Goal: Navigation & Orientation: Find specific page/section

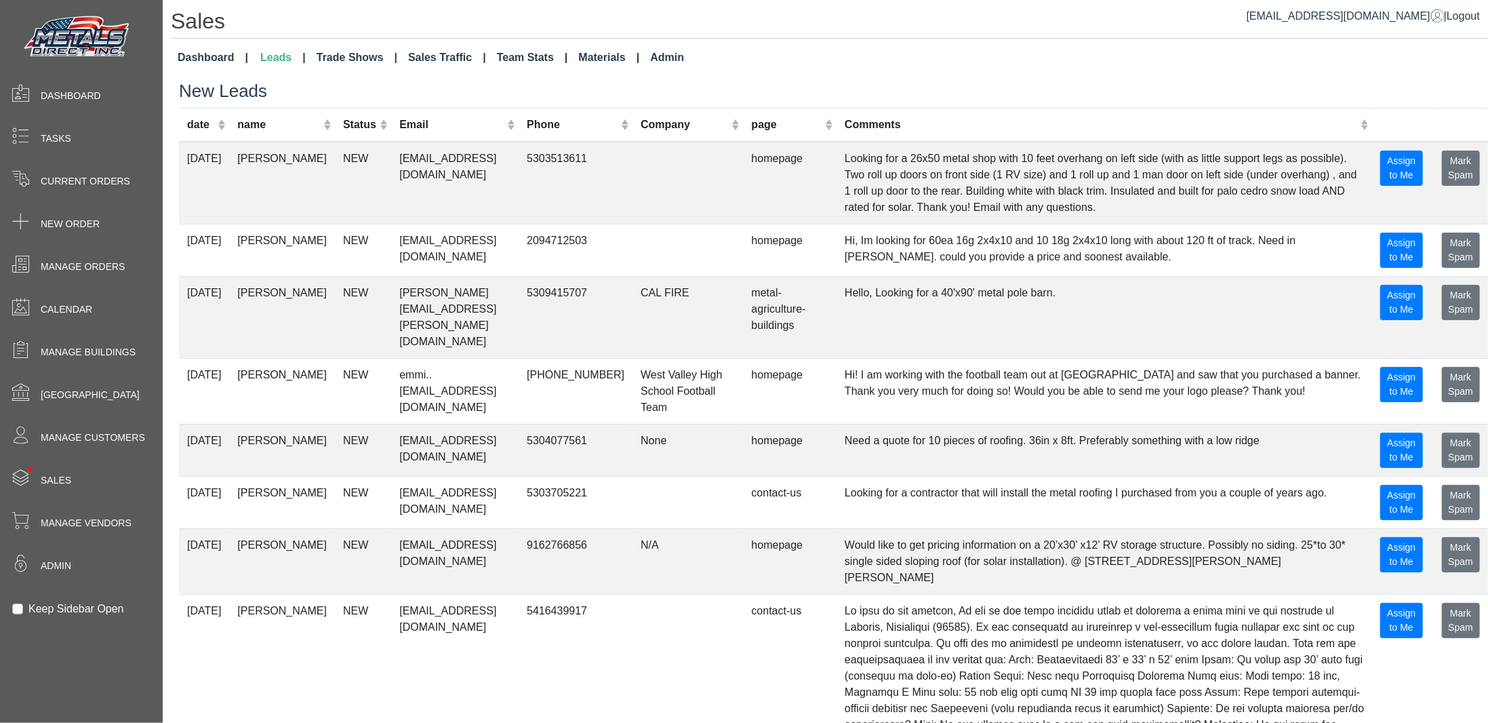
click at [210, 55] on link "Dashboard" at bounding box center [212, 57] width 81 height 27
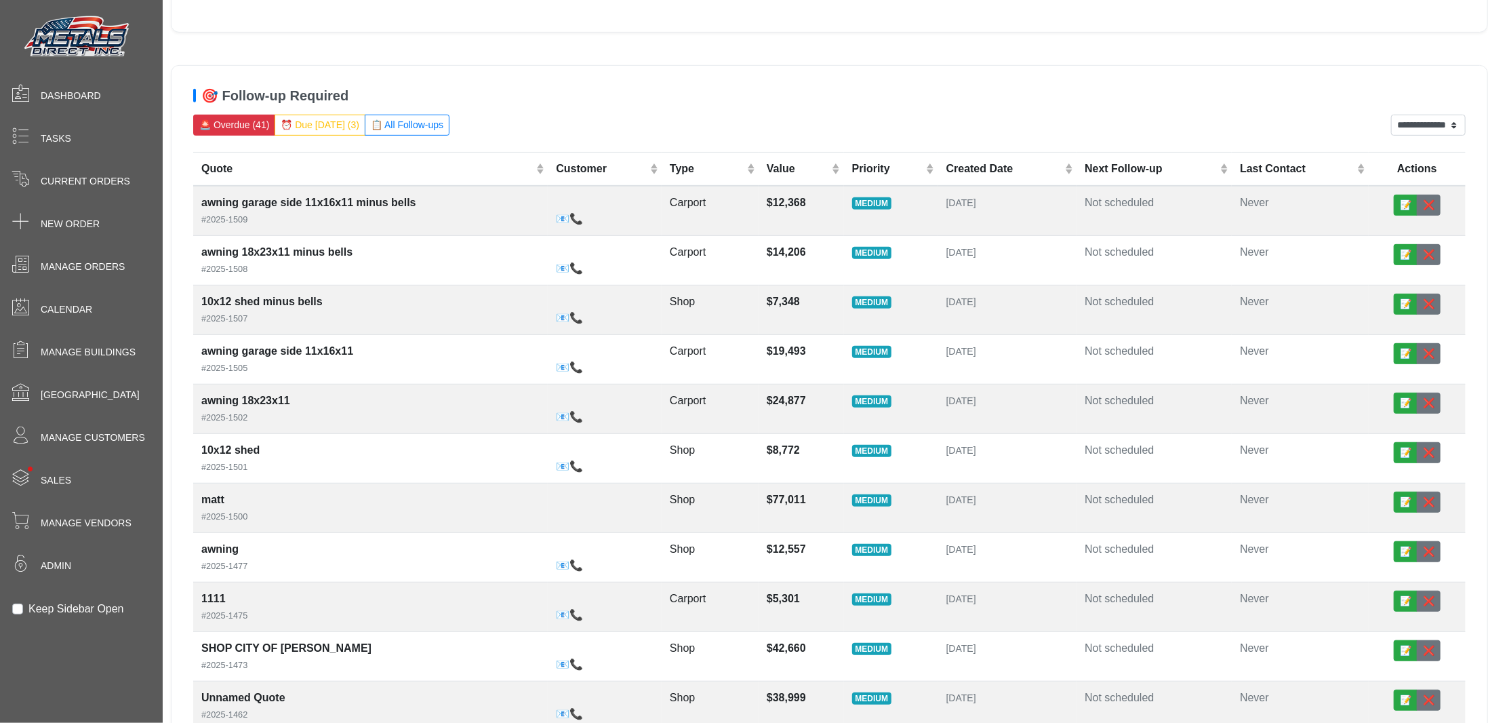
scroll to position [339, 0]
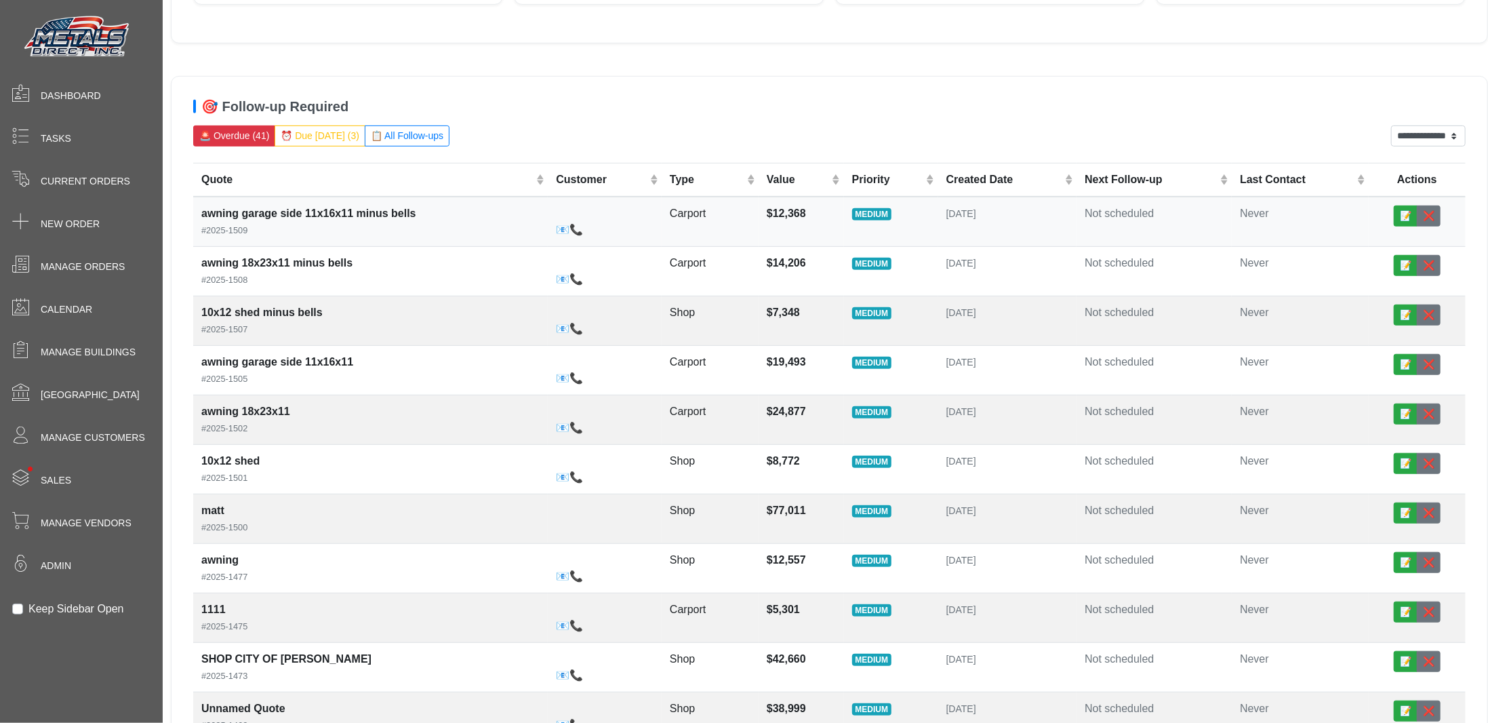
click at [448, 210] on div "awning garage side 11x16x11 minus bells #2025-1509" at bounding box center [370, 221] width 338 height 33
select select "******"
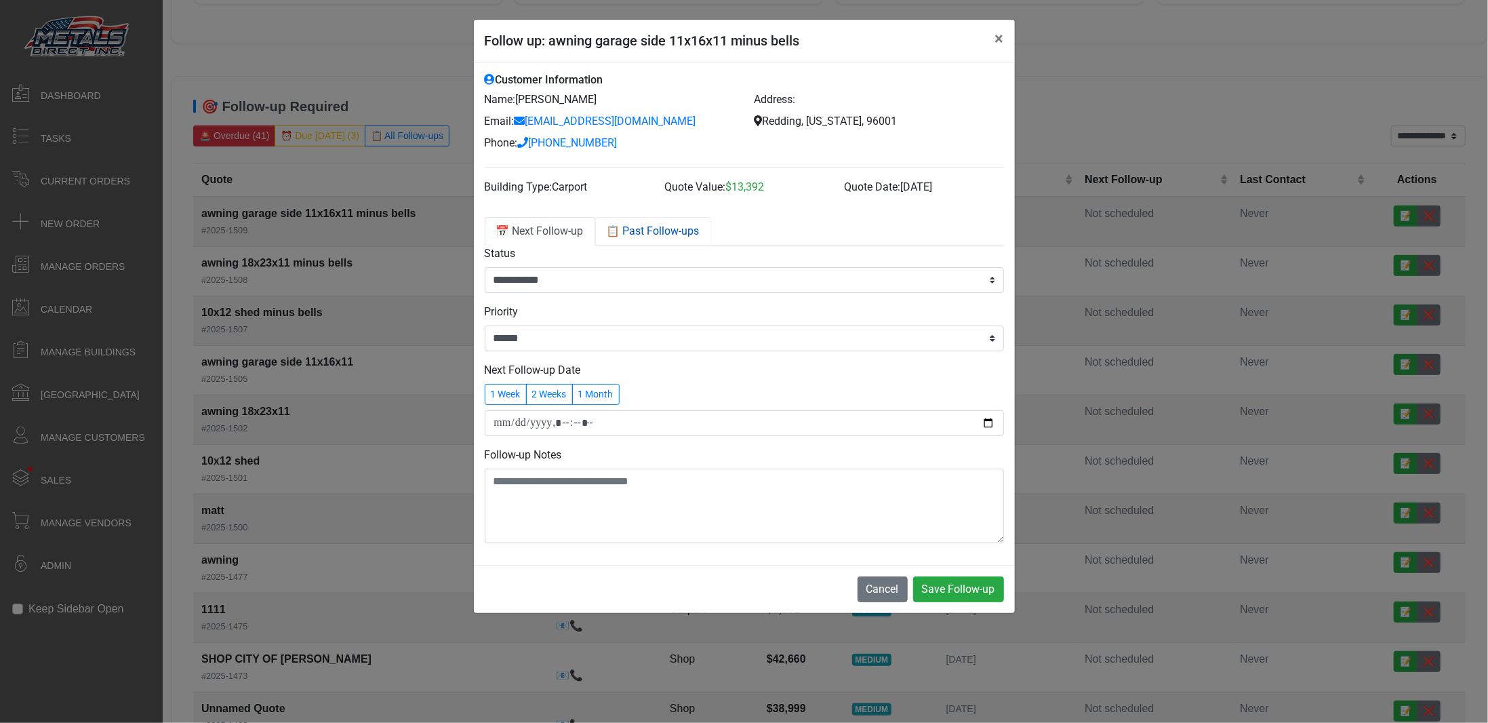
click at [667, 233] on link "📋 Past Follow-ups" at bounding box center [653, 231] width 116 height 28
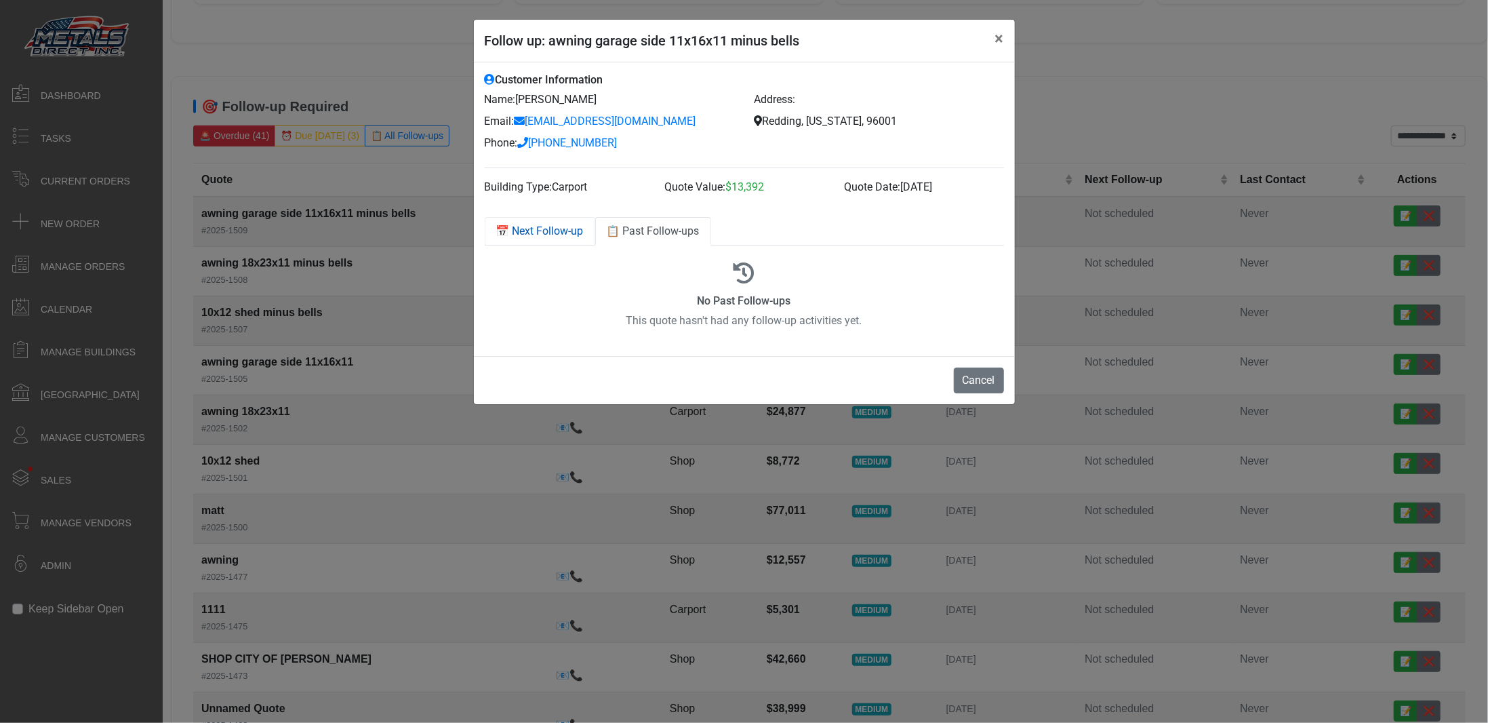
click at [551, 235] on link "📅 Next Follow-up" at bounding box center [540, 231] width 111 height 28
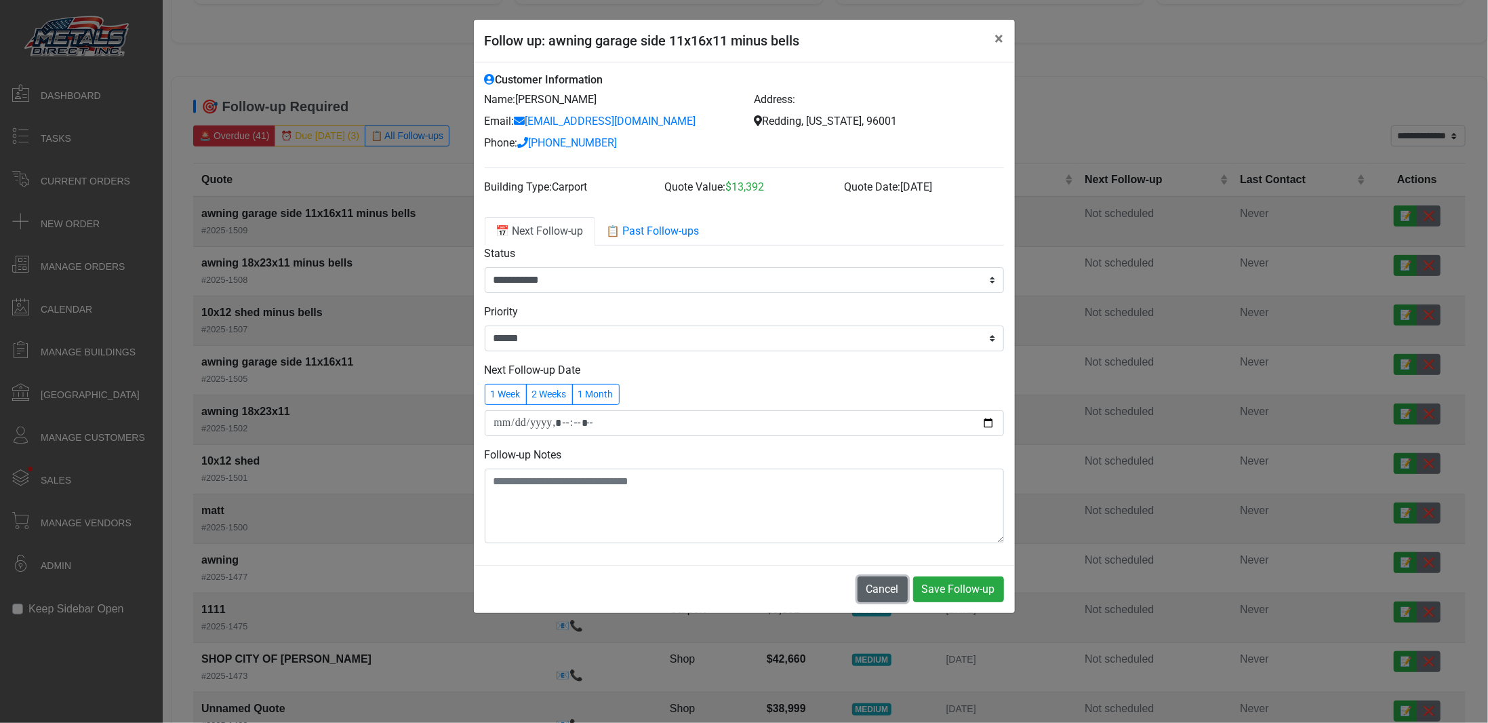
click at [884, 591] on button "Cancel" at bounding box center [883, 589] width 50 height 26
select select "******"
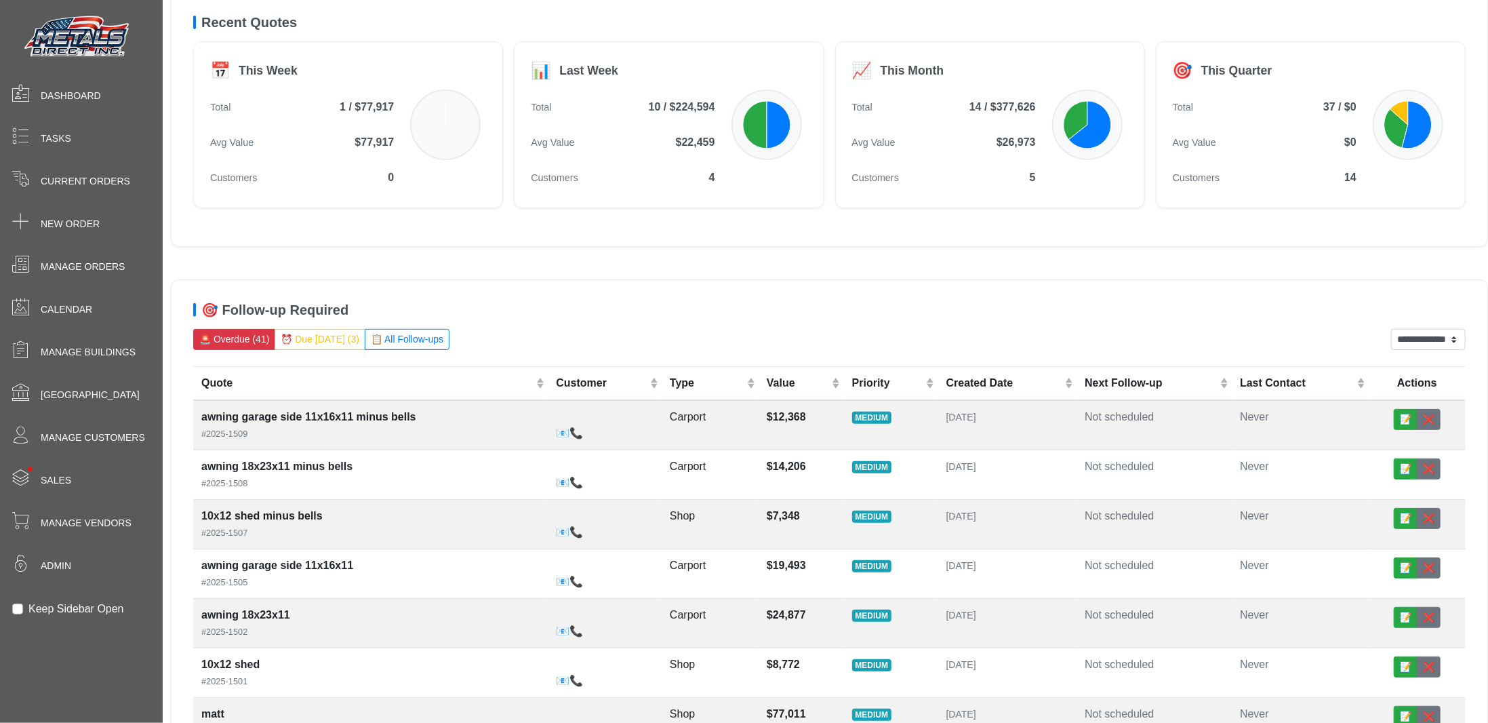
scroll to position [0, 0]
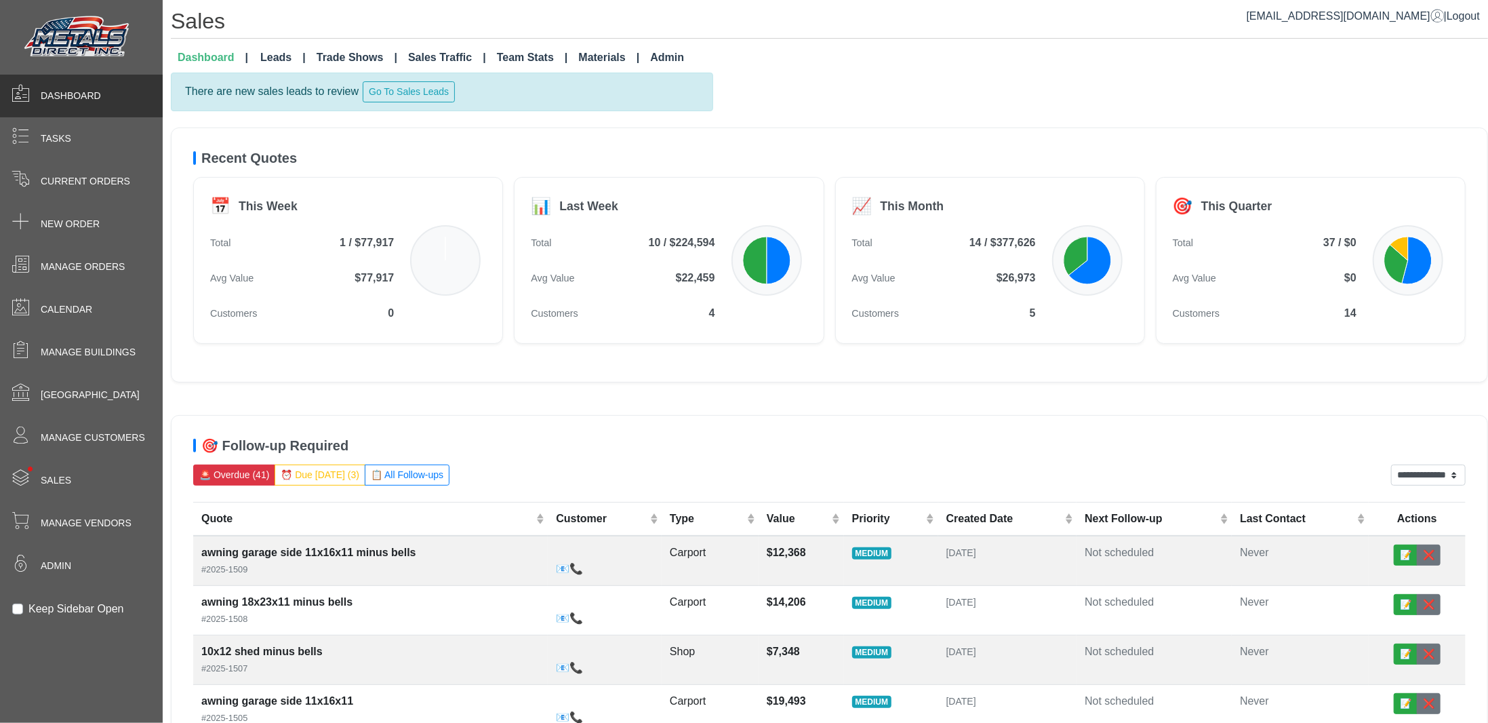
click at [58, 97] on span "Dashboard" at bounding box center [71, 96] width 60 height 14
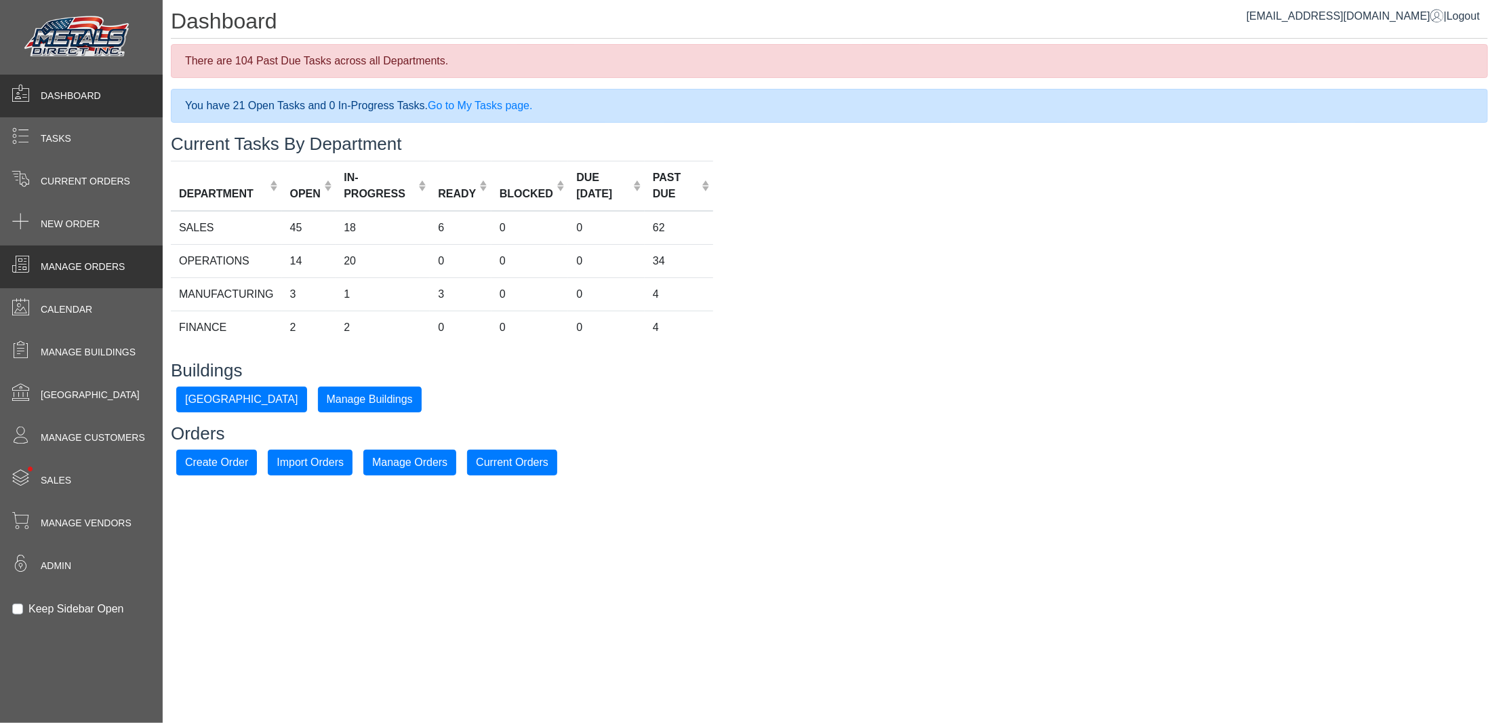
click at [74, 263] on span "Manage Orders" at bounding box center [83, 267] width 84 height 14
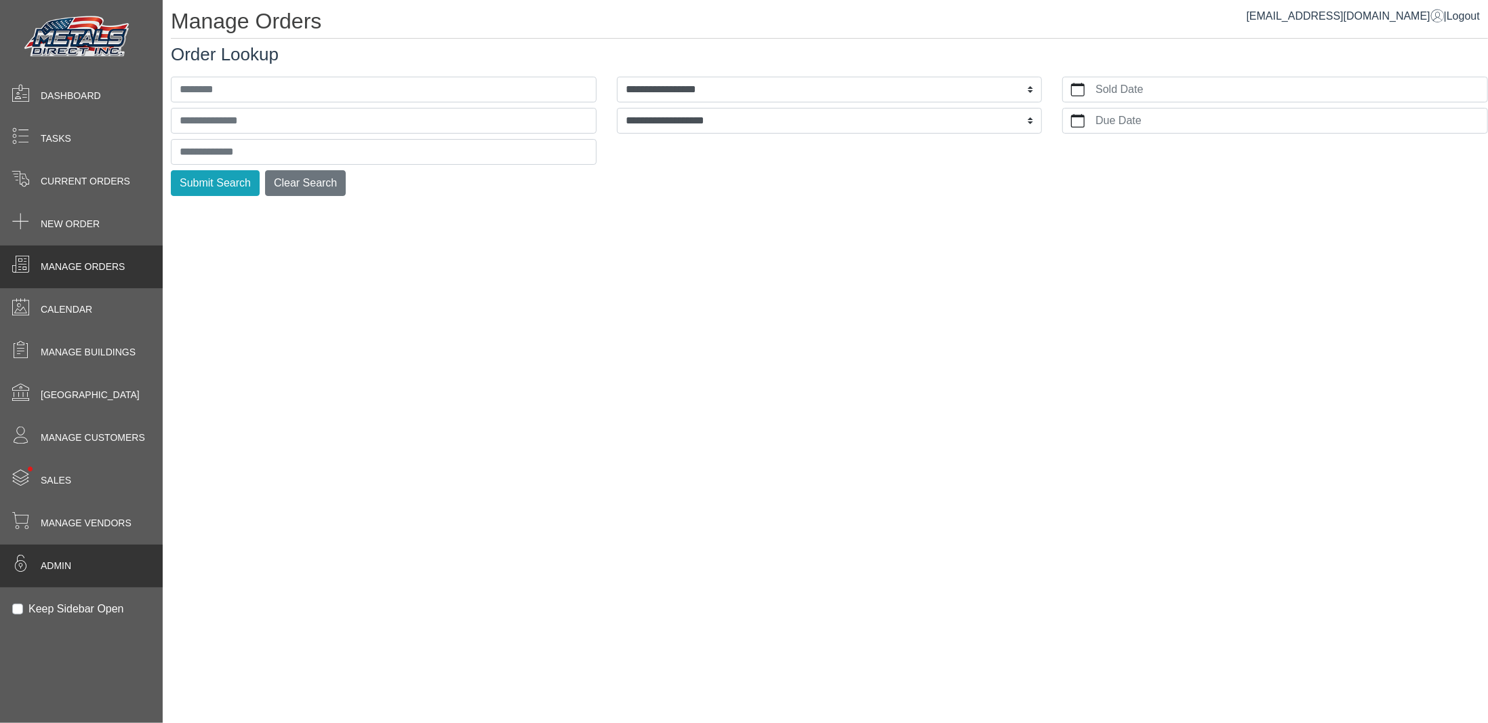
click at [56, 564] on span "Admin" at bounding box center [56, 566] width 31 height 14
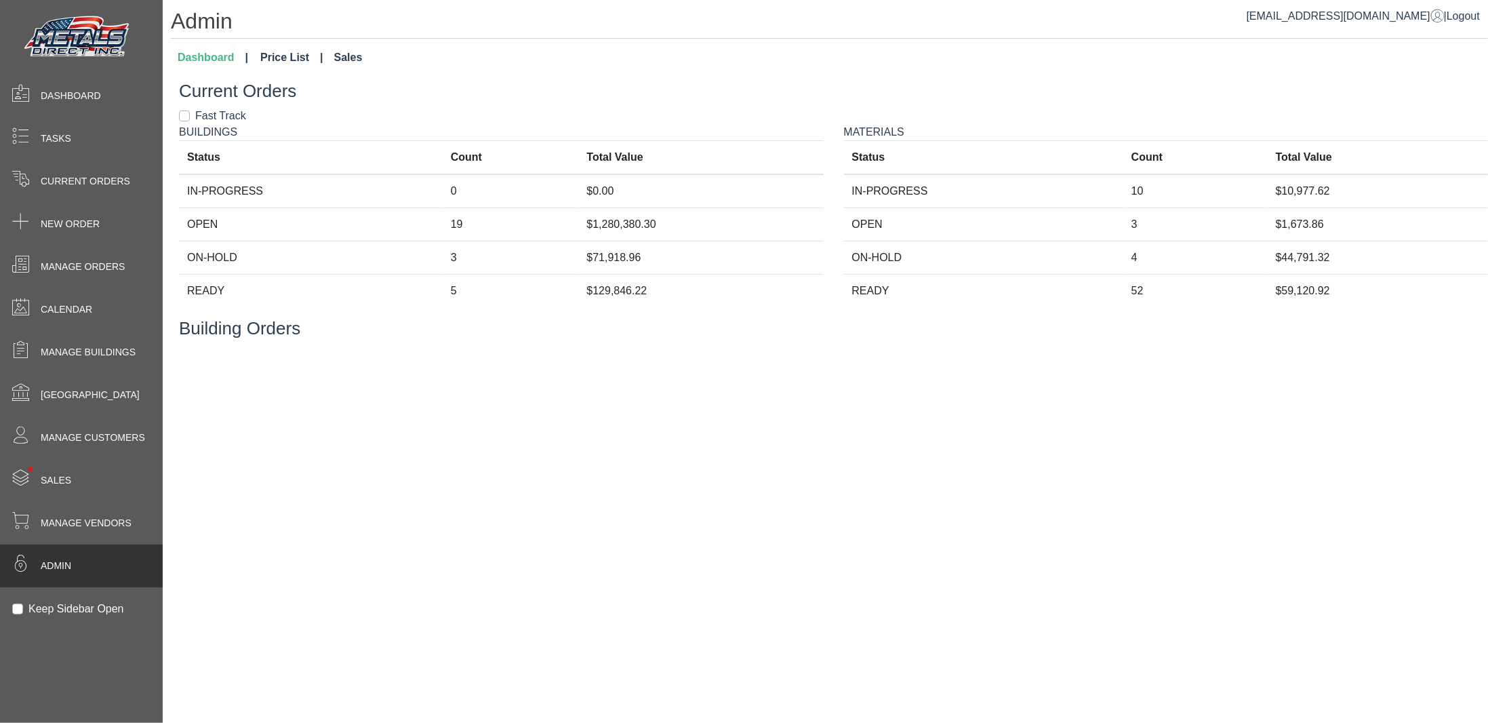
click at [356, 56] on link "Sales" at bounding box center [348, 57] width 39 height 27
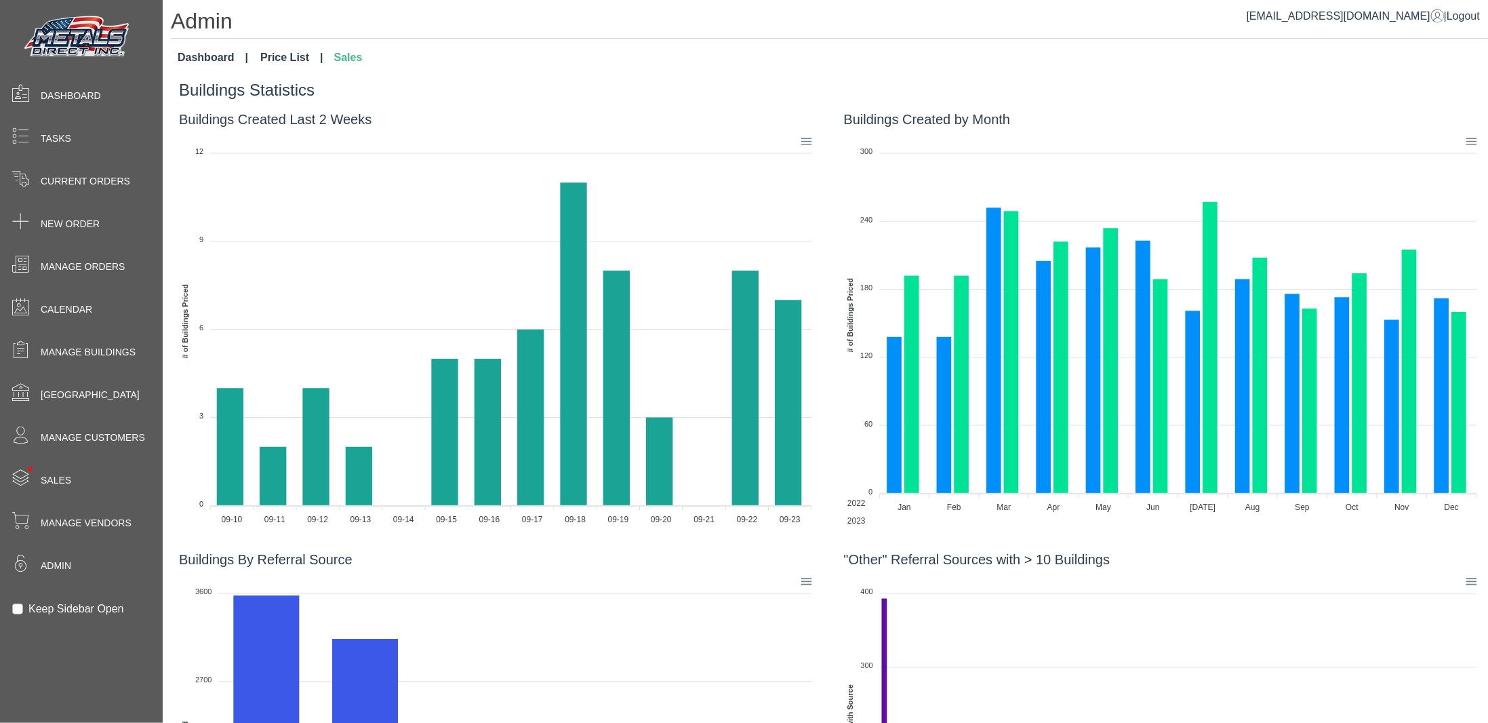
click at [275, 56] on link "Price List" at bounding box center [292, 57] width 74 height 27
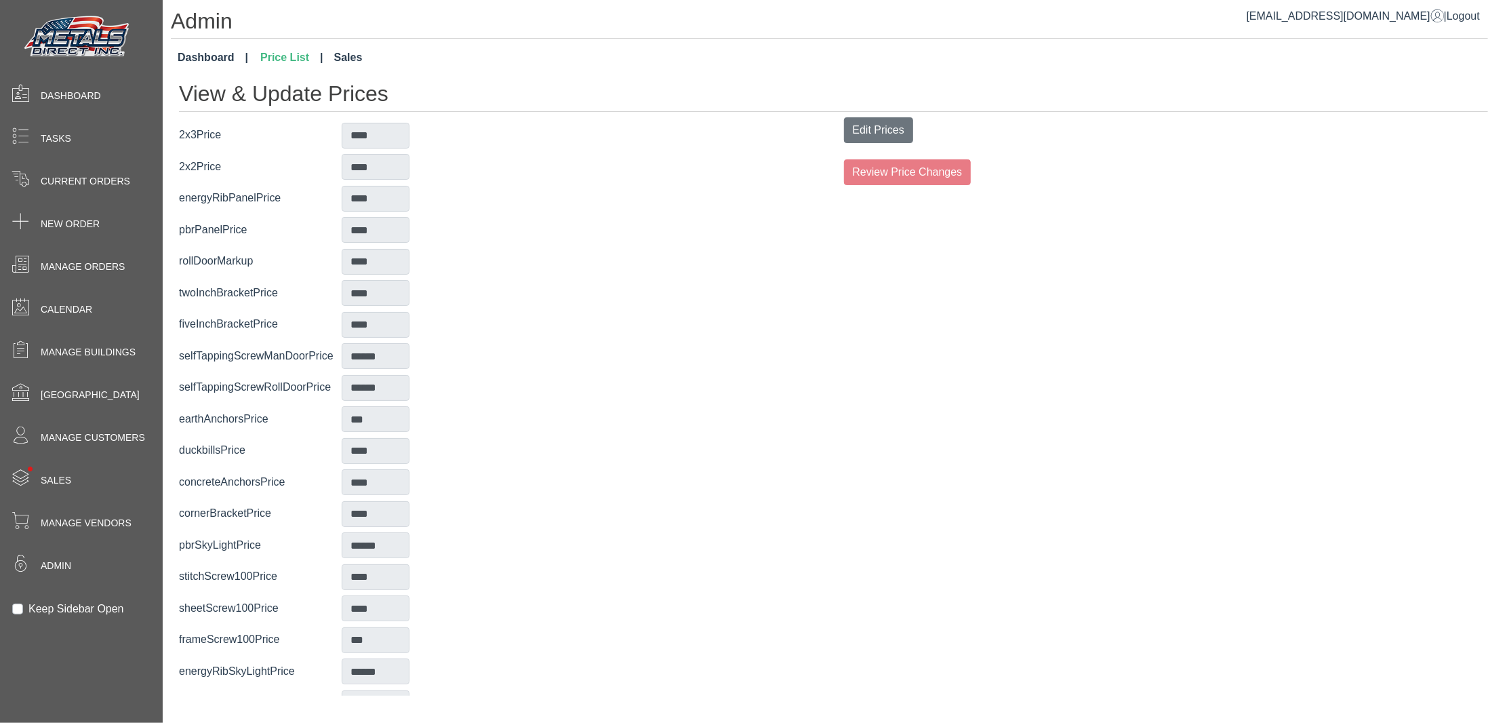
click at [222, 52] on link "Dashboard" at bounding box center [212, 57] width 81 height 27
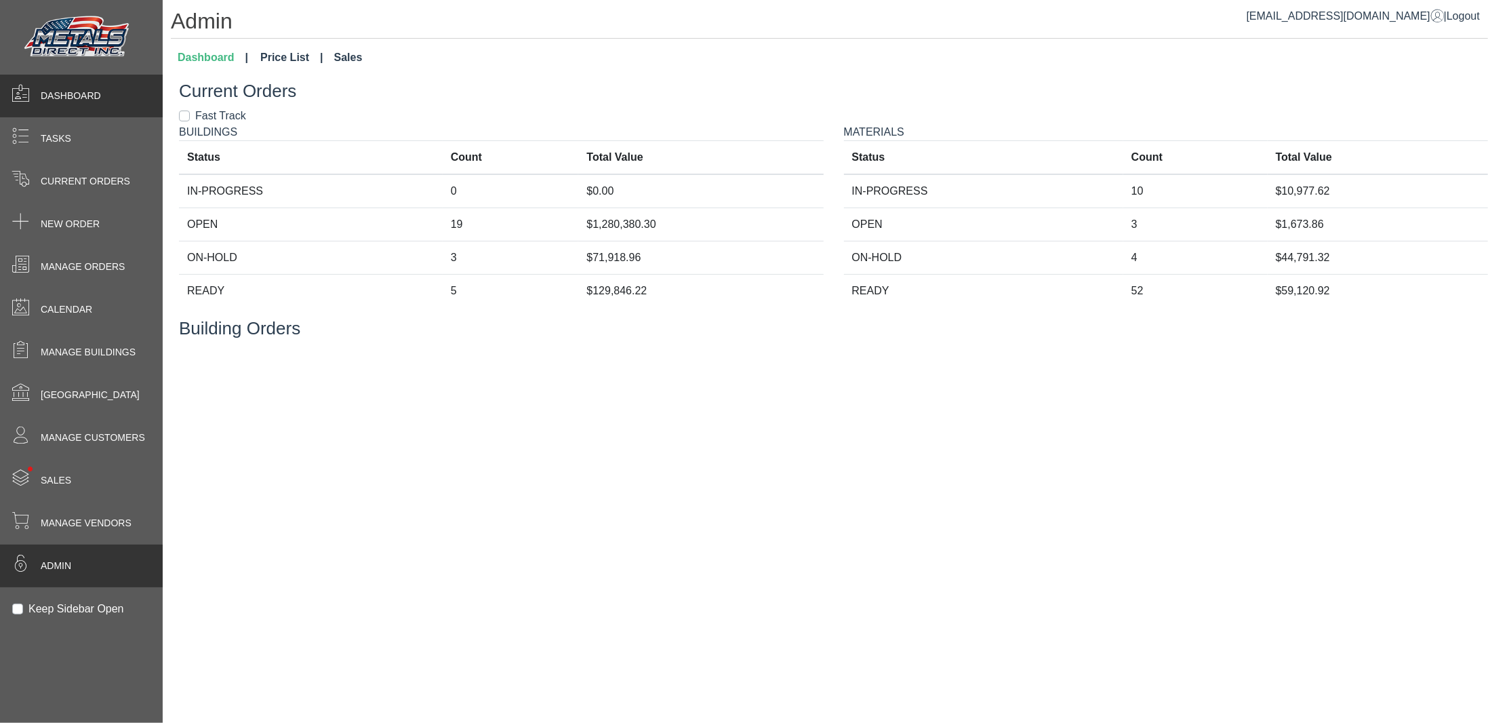
click at [57, 96] on span "Dashboard" at bounding box center [71, 96] width 60 height 14
